Goal: Transaction & Acquisition: Download file/media

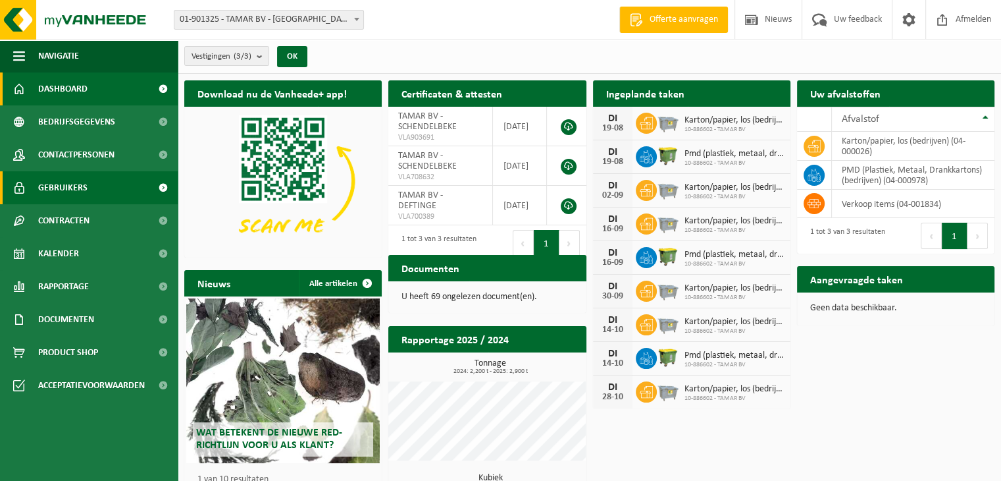
click at [150, 179] on span at bounding box center [163, 187] width 30 height 33
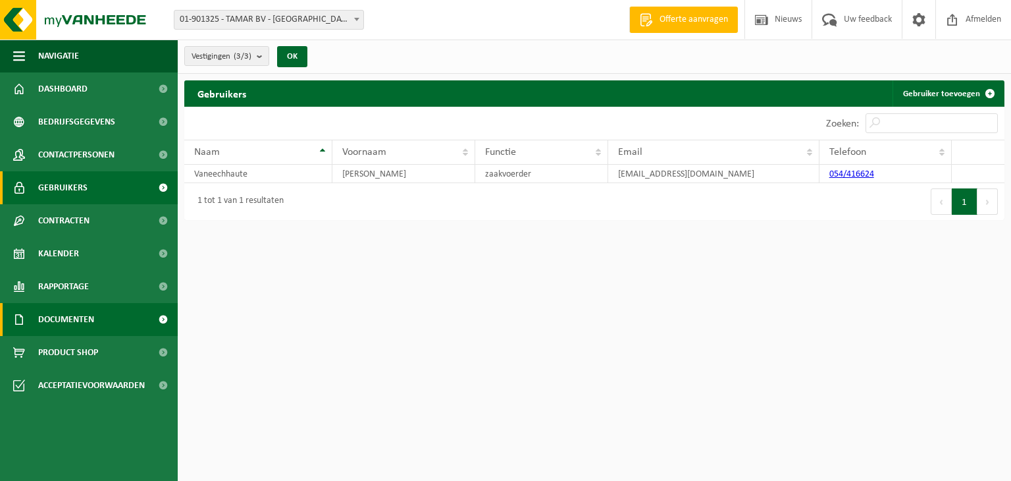
click at [103, 315] on link "Documenten" at bounding box center [89, 319] width 178 height 33
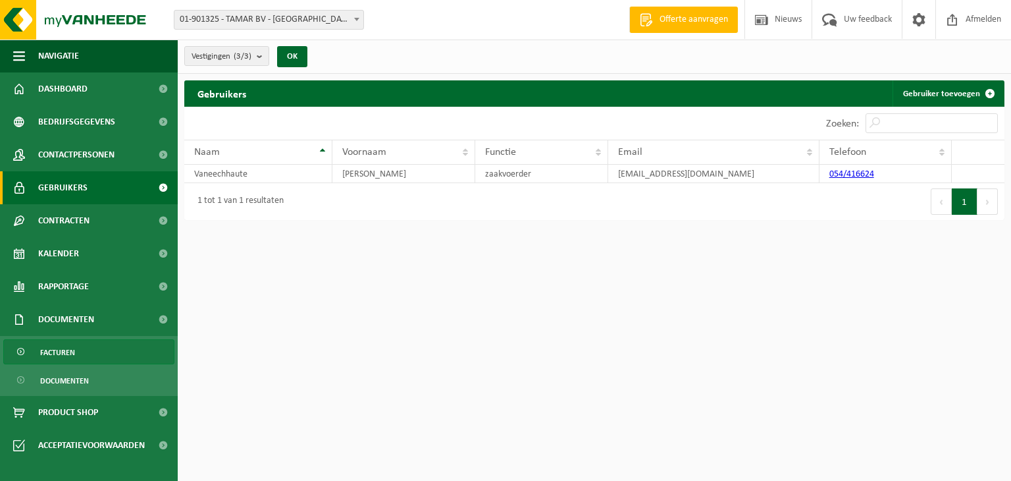
click at [69, 343] on span "Facturen" at bounding box center [57, 352] width 35 height 25
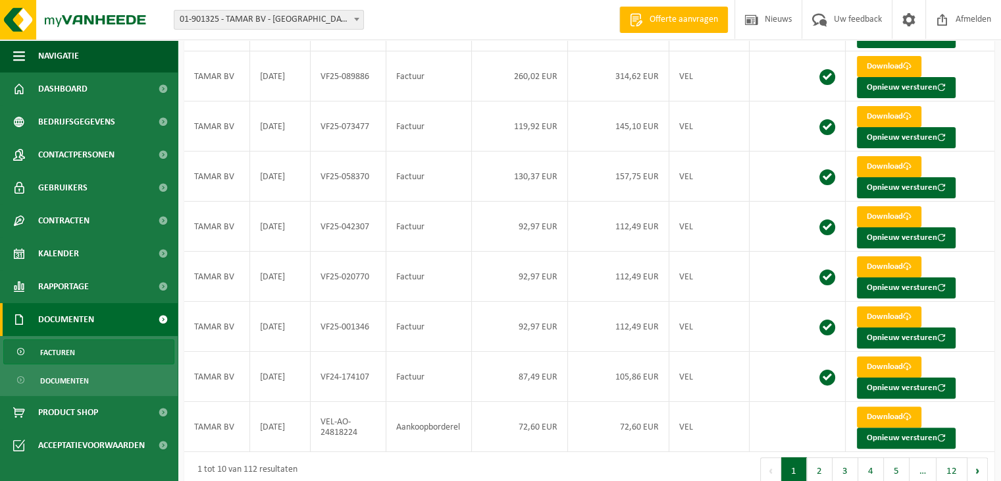
scroll to position [261, 0]
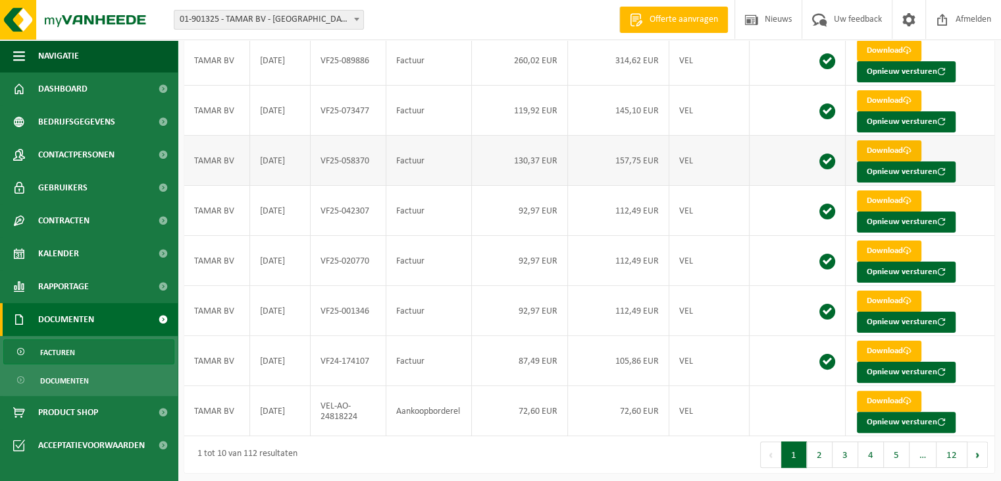
click at [880, 151] on link "Download" at bounding box center [889, 150] width 65 height 21
